Goal: Browse casually

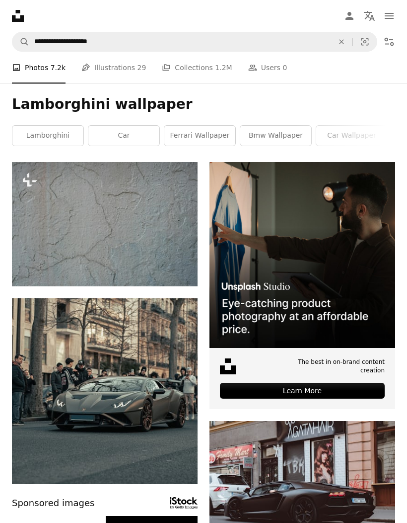
scroll to position [527, 0]
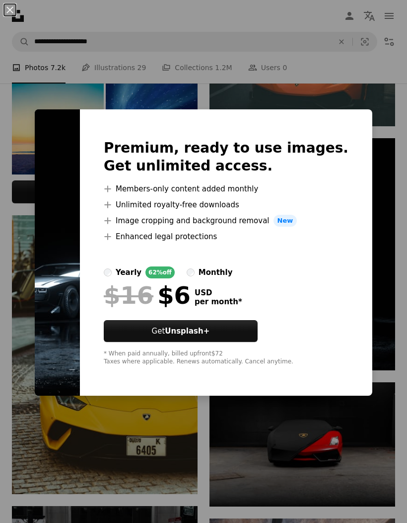
click at [256, 327] on button "Get Unsplash+" at bounding box center [181, 331] width 154 height 22
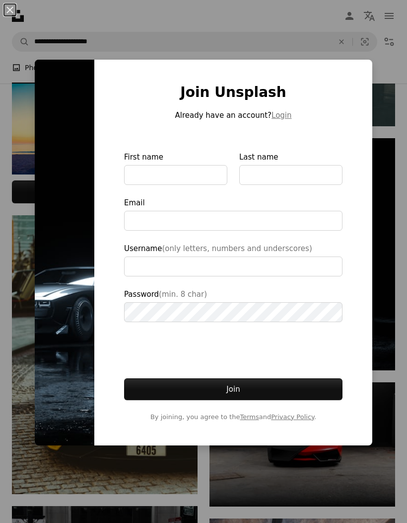
type input "**********"
click at [132, 81] on div "Join Unsplash Already have an account? Login First name Last name Email Usernam…" at bounding box center [233, 253] width 278 height 386
click at [363, 316] on div "Join Unsplash Already have an account? Login First name Last name Email Usernam…" at bounding box center [233, 253] width 278 height 386
click at [403, 222] on div "An X shape Join Unsplash Already have an account? Login First name Last name Em…" at bounding box center [203, 261] width 407 height 523
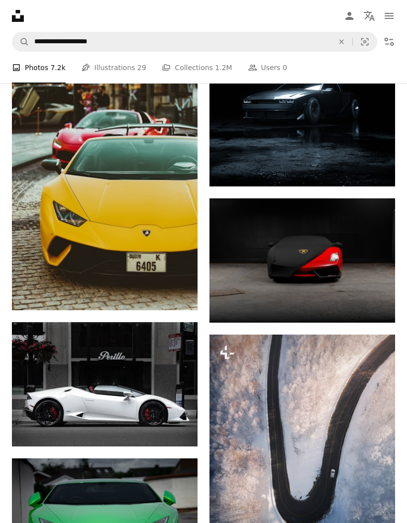
scroll to position [673, 0]
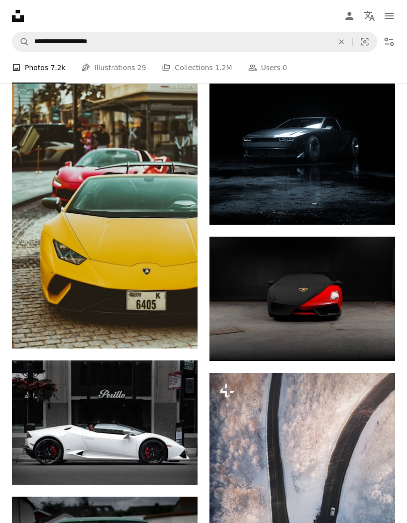
click at [267, 146] on img at bounding box center [303, 109] width 186 height 232
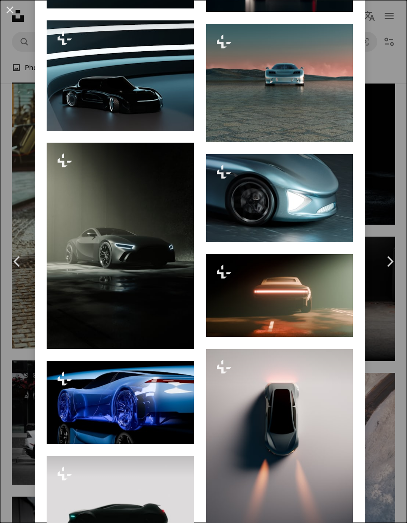
scroll to position [1174, 0]
click at [158, 398] on img at bounding box center [121, 402] width 148 height 83
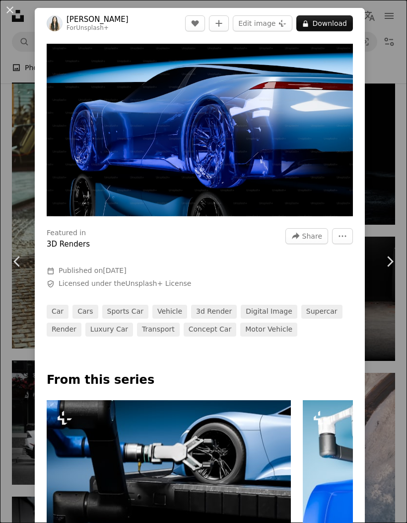
click at [191, 518] on img at bounding box center [169, 469] width 244 height 138
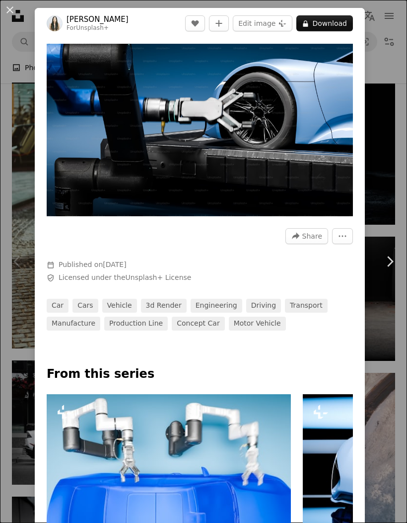
scroll to position [0, 769]
